Goal: Check status

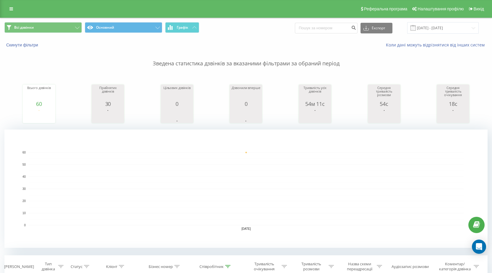
click at [6, 10] on div "Реферальна програма Налаштування профілю Вихід" at bounding box center [246, 9] width 492 height 18
click at [9, 6] on link at bounding box center [11, 9] width 11 height 8
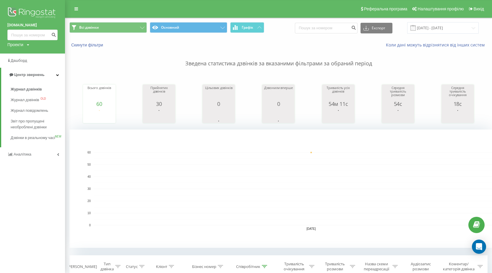
click at [177, 64] on p "Зведена статистика дзвінків за вказаними фільтрами за обраний період" at bounding box center [279, 58] width 419 height 20
click at [435, 27] on input "[DATE] - [DATE]" at bounding box center [444, 28] width 72 height 12
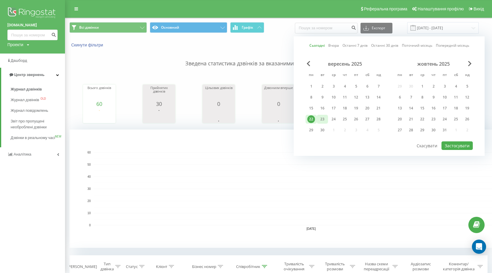
click at [323, 118] on div "23" at bounding box center [323, 119] width 8 height 8
click at [461, 144] on button "Застосувати" at bounding box center [457, 145] width 31 height 9
type input "[DATE] - [DATE]"
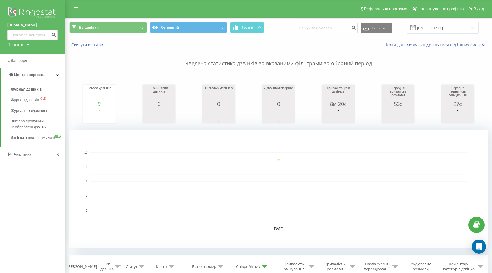
click at [75, 17] on div "Реферальна програма Налаштування профілю Вихід" at bounding box center [246, 9] width 492 height 18
